Goal: Find specific page/section: Find specific page/section

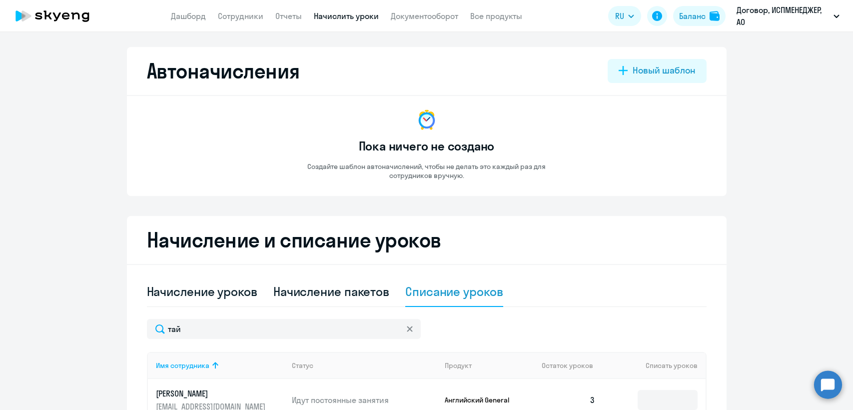
select select "10"
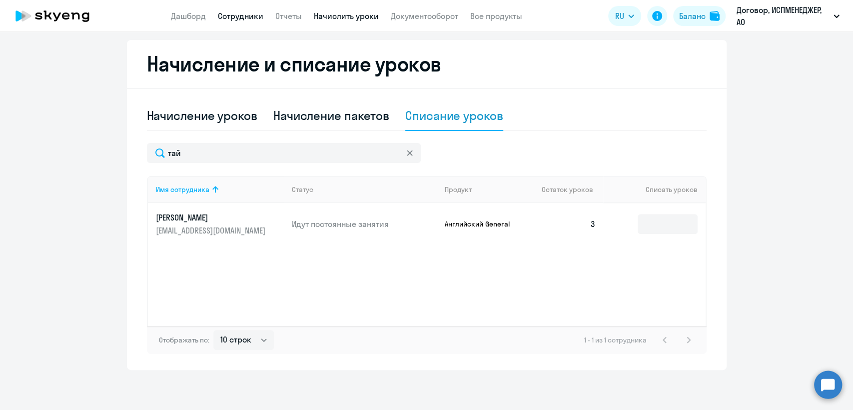
click at [245, 17] on link "Сотрудники" at bounding box center [240, 16] width 45 height 10
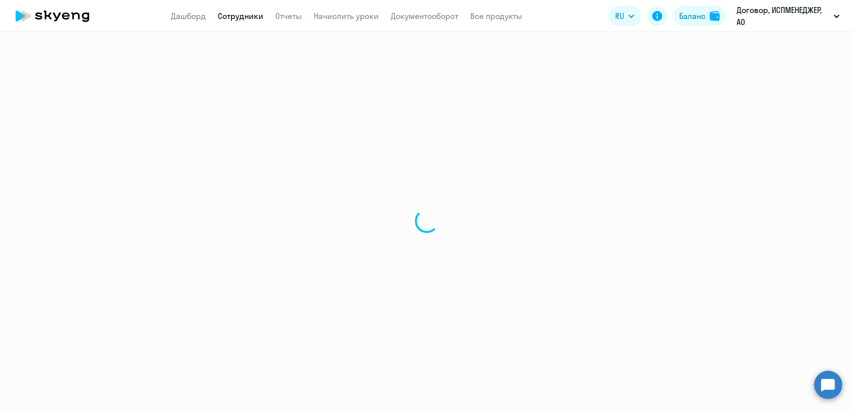
select select "30"
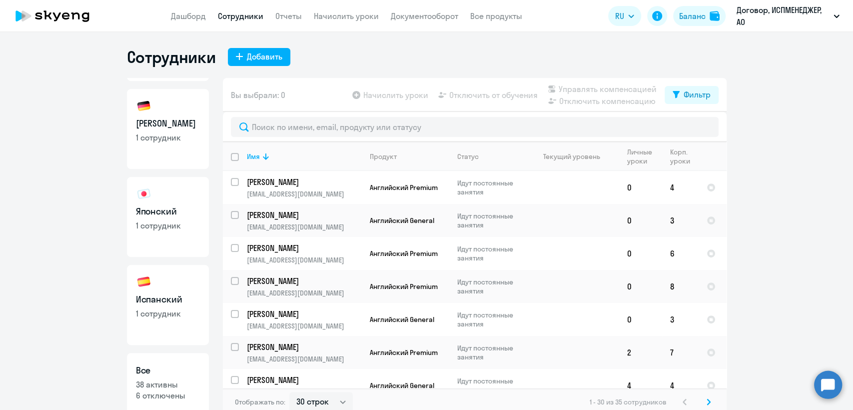
scroll to position [166, 0]
click at [179, 200] on link "Японский 1 сотрудник" at bounding box center [168, 215] width 82 height 80
select select "30"
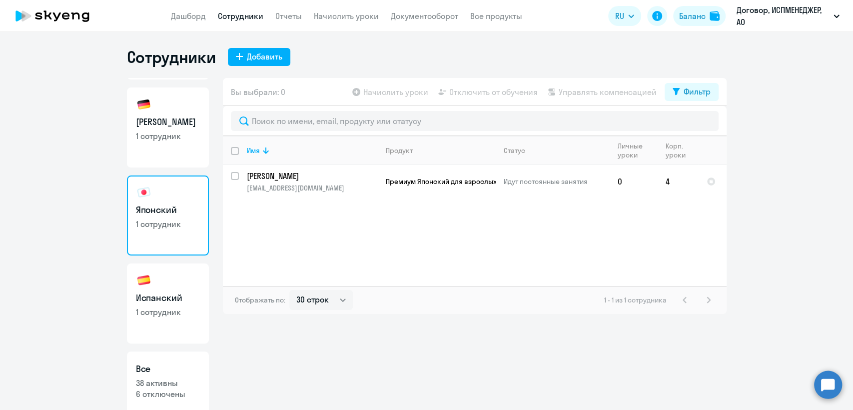
click at [177, 308] on p "1 сотрудник" at bounding box center [168, 311] width 64 height 11
select select "30"
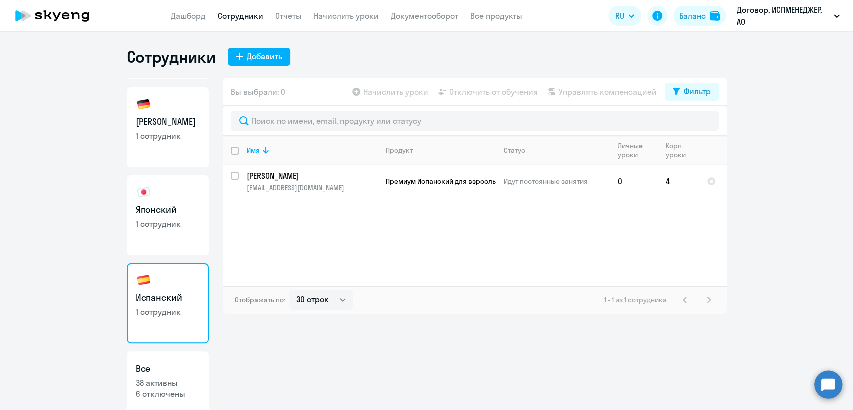
click at [176, 235] on link "Японский 1 сотрудник" at bounding box center [168, 215] width 82 height 80
select select "30"
